Goal: Task Accomplishment & Management: Use online tool/utility

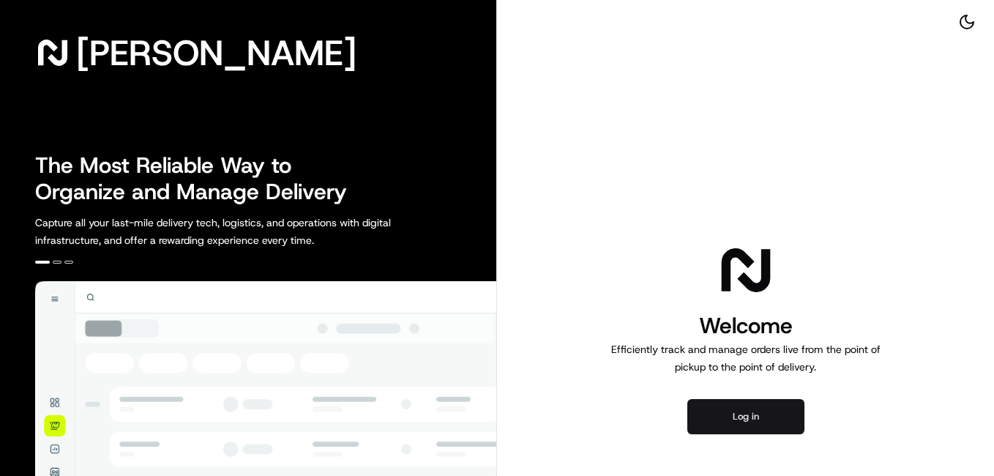
click at [729, 413] on button "Log in" at bounding box center [746, 416] width 117 height 35
